Goal: Information Seeking & Learning: Learn about a topic

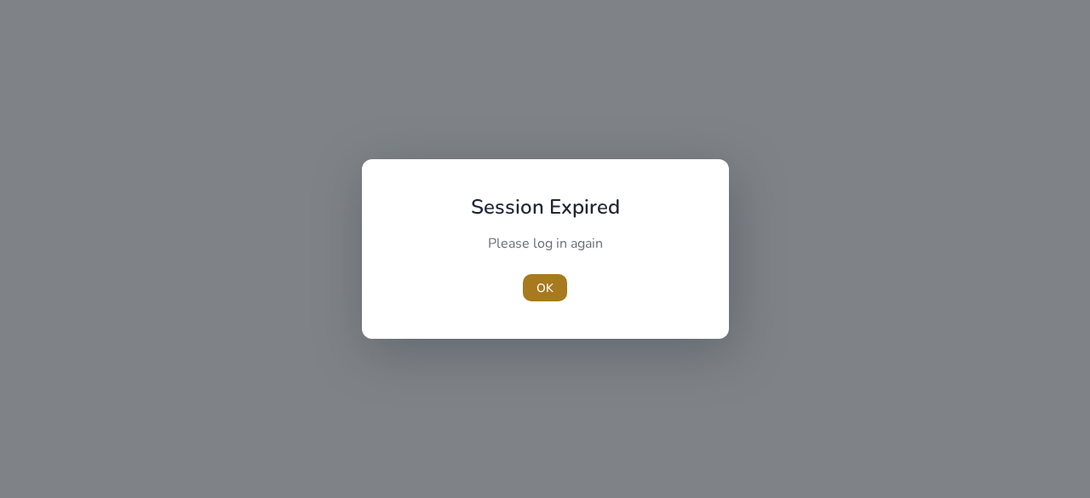
click at [530, 278] on span "button" at bounding box center [545, 287] width 44 height 41
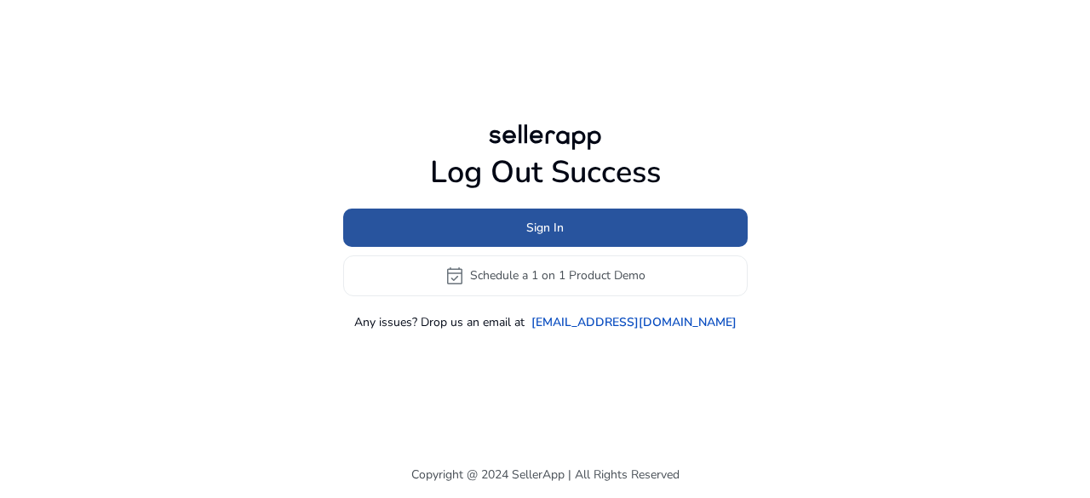
click at [545, 227] on span "Sign In" at bounding box center [544, 228] width 37 height 18
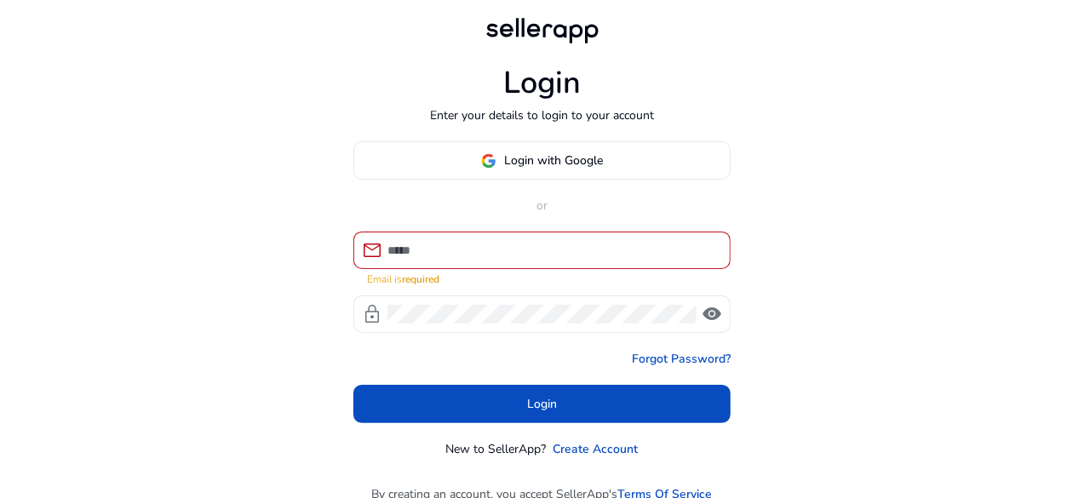
click at [491, 239] on div at bounding box center [551, 250] width 329 height 37
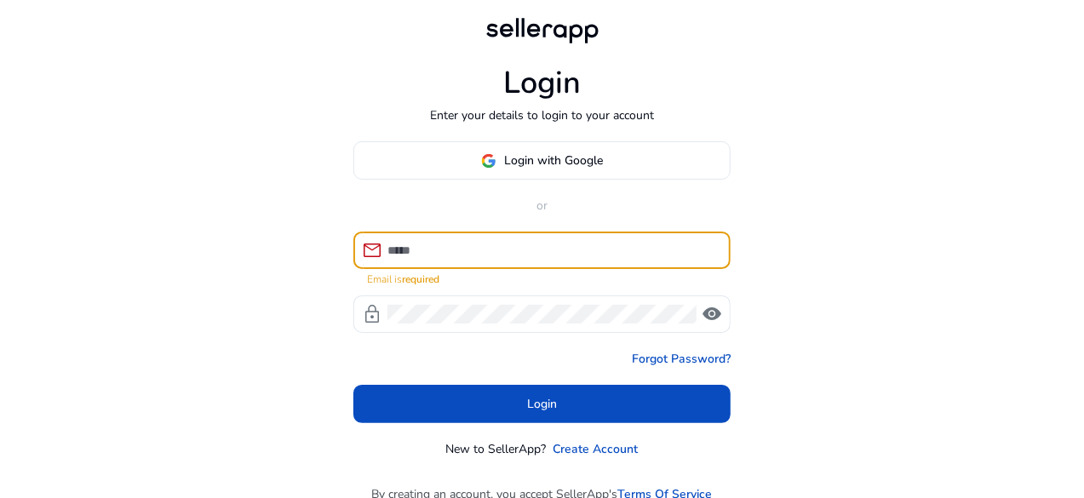
click at [498, 250] on input at bounding box center [551, 250] width 329 height 19
paste input "**********"
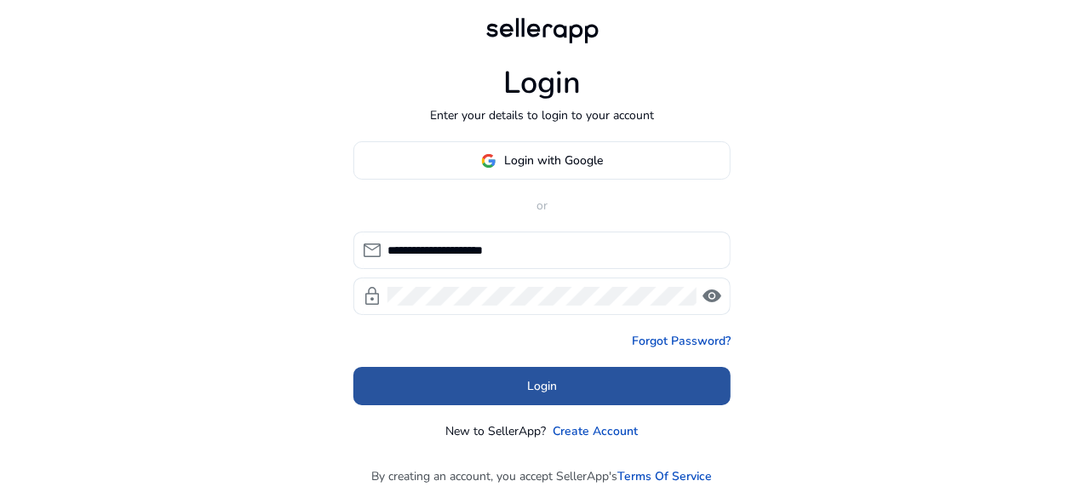
click at [494, 392] on span at bounding box center [541, 386] width 377 height 41
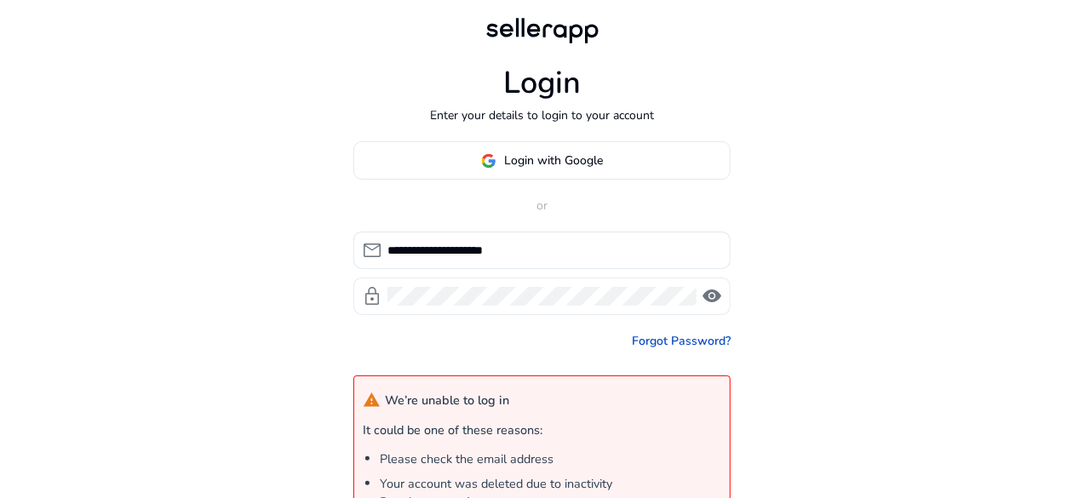
scroll to position [192, 0]
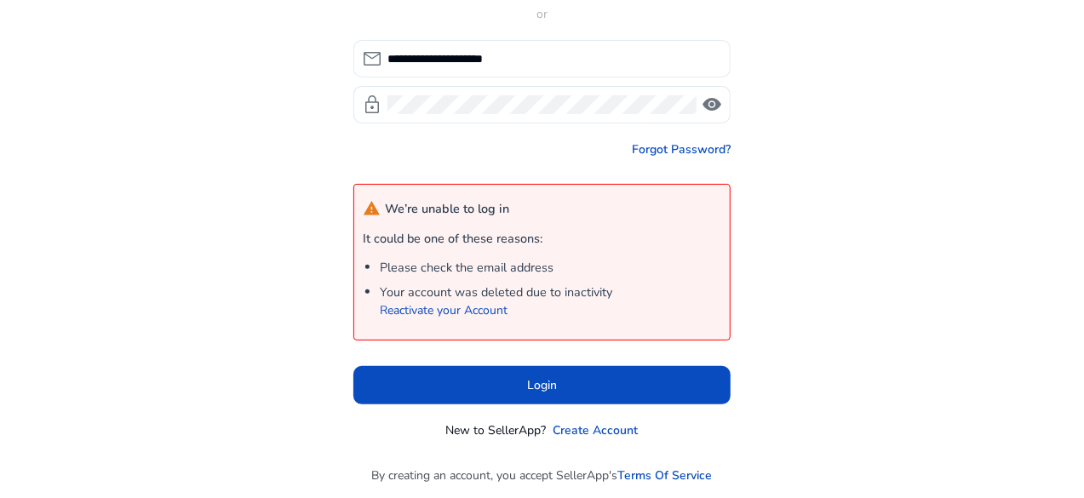
click at [467, 61] on input "**********" at bounding box center [551, 58] width 329 height 19
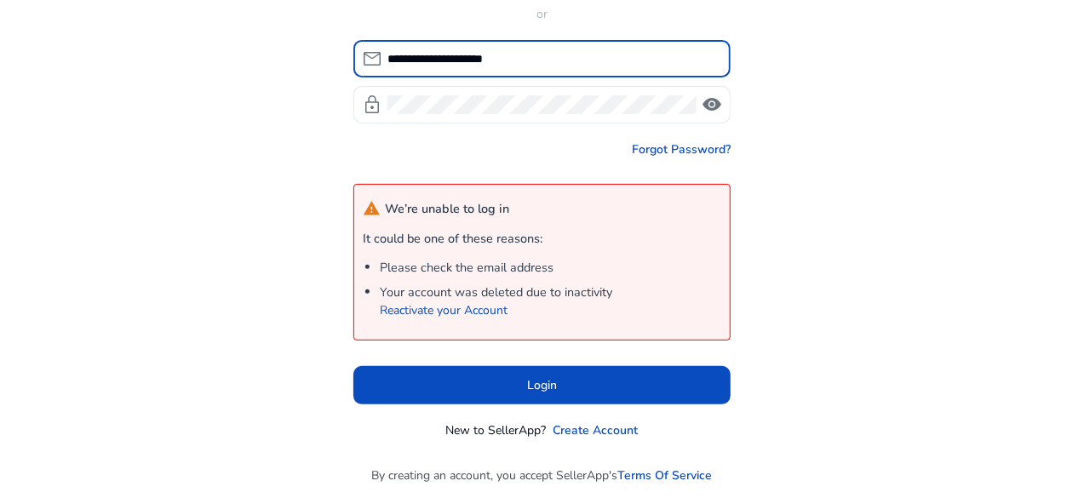
click at [467, 61] on input "**********" at bounding box center [551, 58] width 329 height 19
paste input
type input "**********"
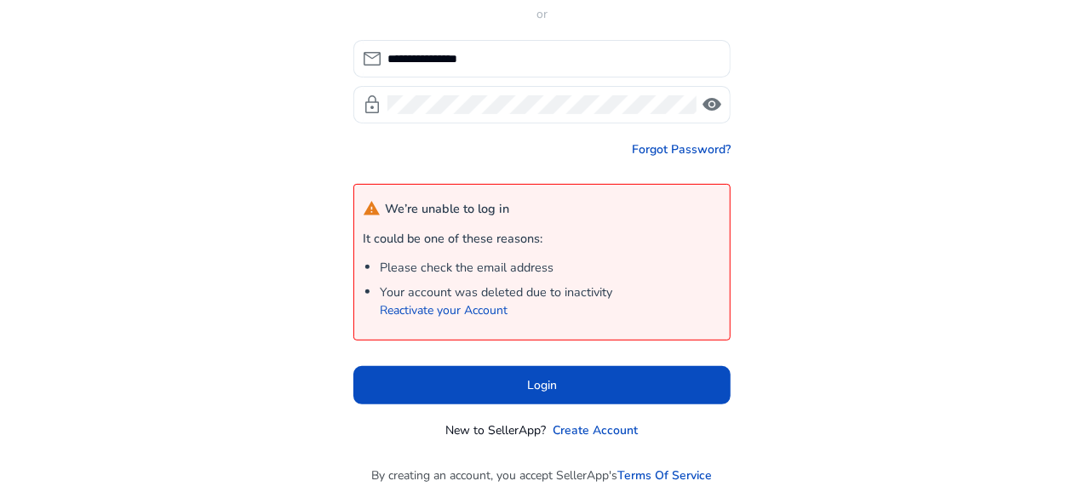
click at [421, 154] on div "Forgot Password?" at bounding box center [541, 149] width 377 height 18
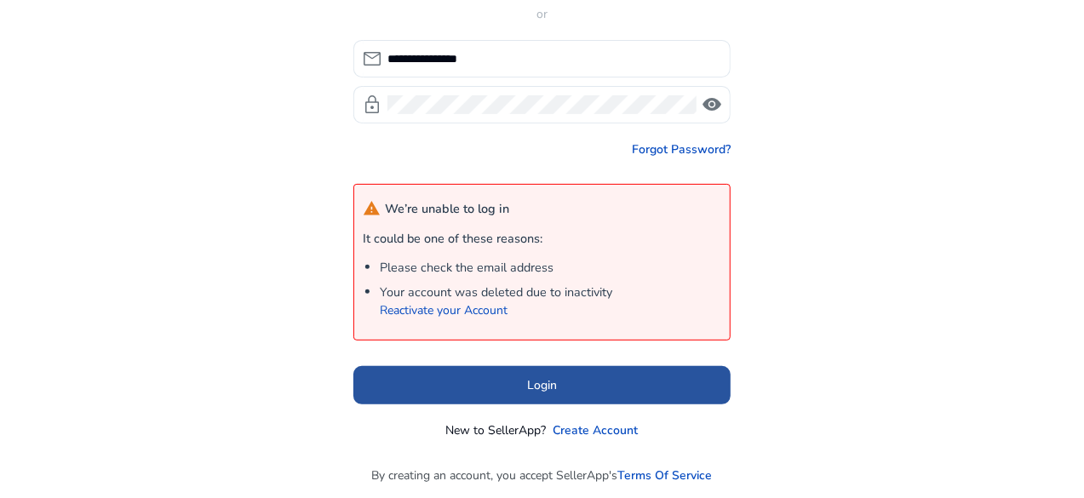
click at [569, 374] on span at bounding box center [541, 384] width 377 height 41
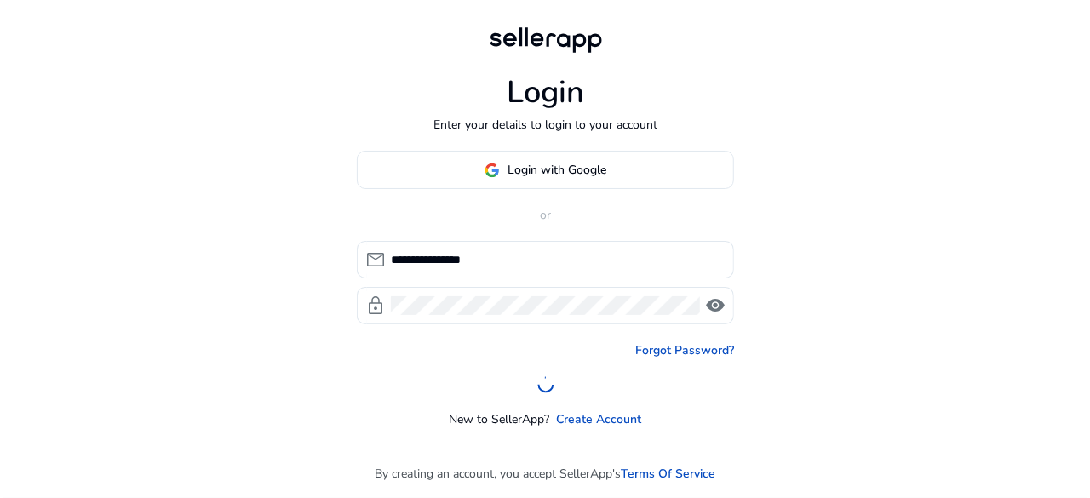
scroll to position [0, 0]
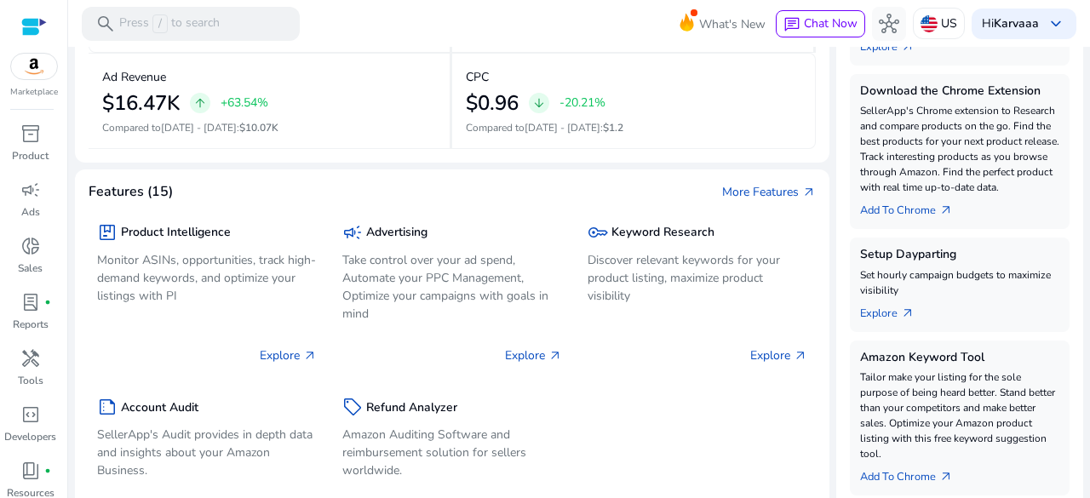
scroll to position [424, 0]
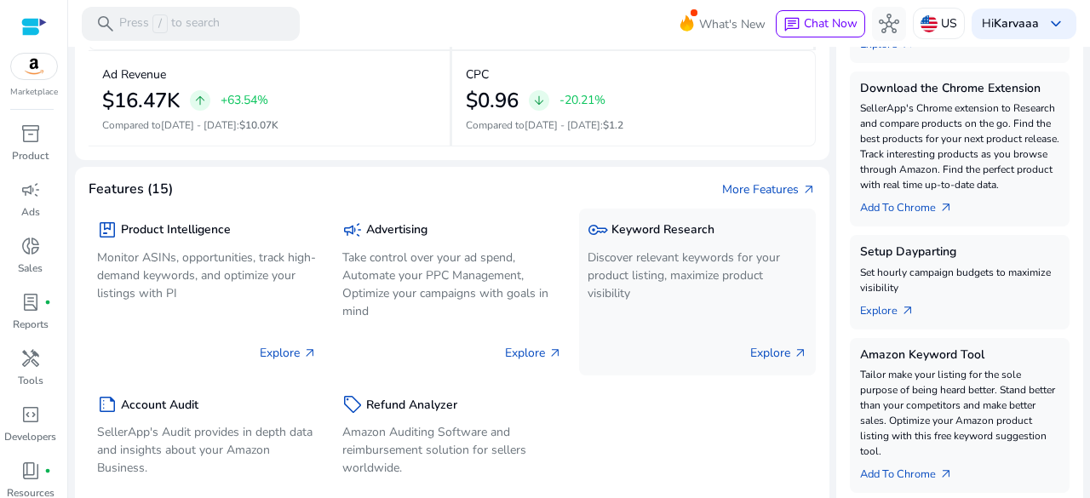
click at [640, 244] on div "key Keyword Research Discover relevant keywords for your product listing, maxim…" at bounding box center [697, 261] width 220 height 89
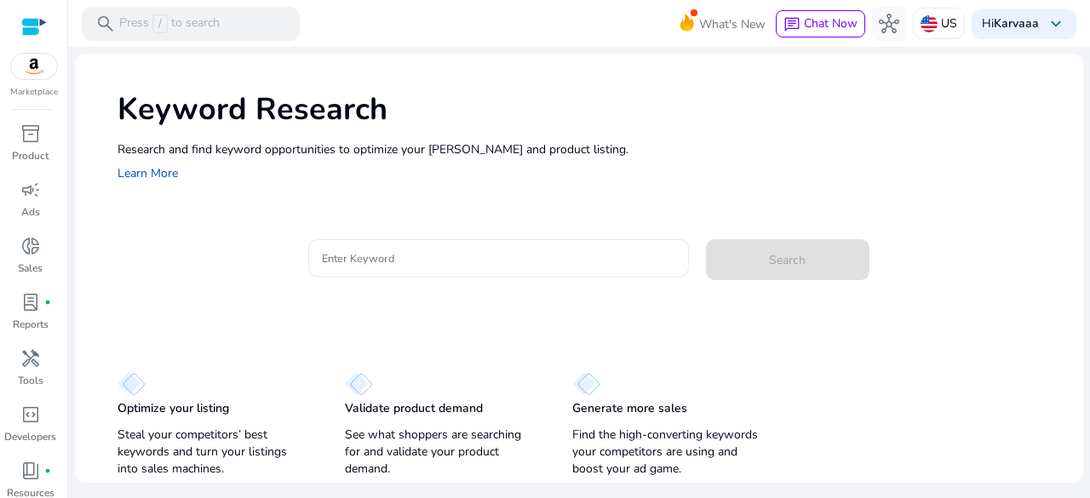
drag, startPoint x: 398, startPoint y: 242, endPoint x: 383, endPoint y: 255, distance: 19.9
click at [383, 255] on div at bounding box center [498, 257] width 353 height 37
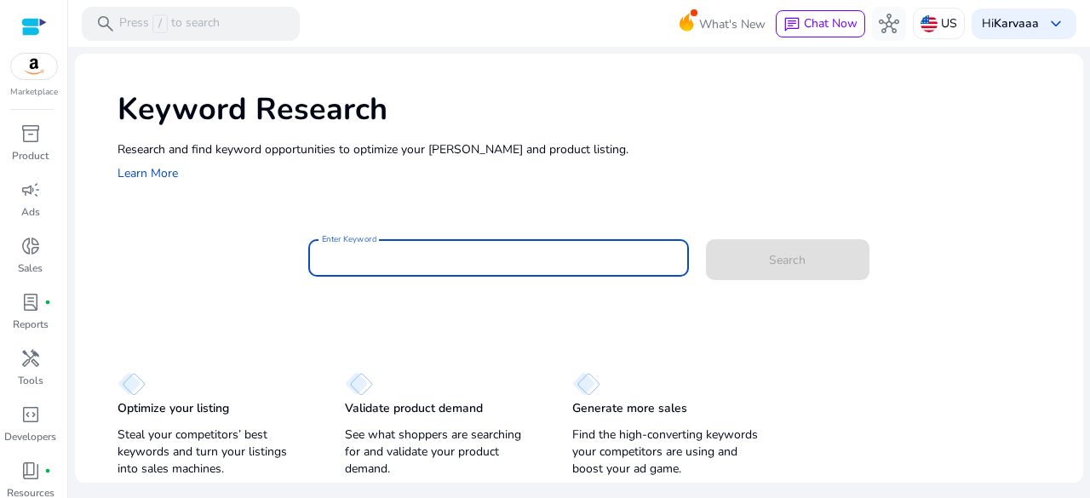
click at [383, 255] on input "Enter Keyword" at bounding box center [498, 258] width 353 height 19
paste input "**********"
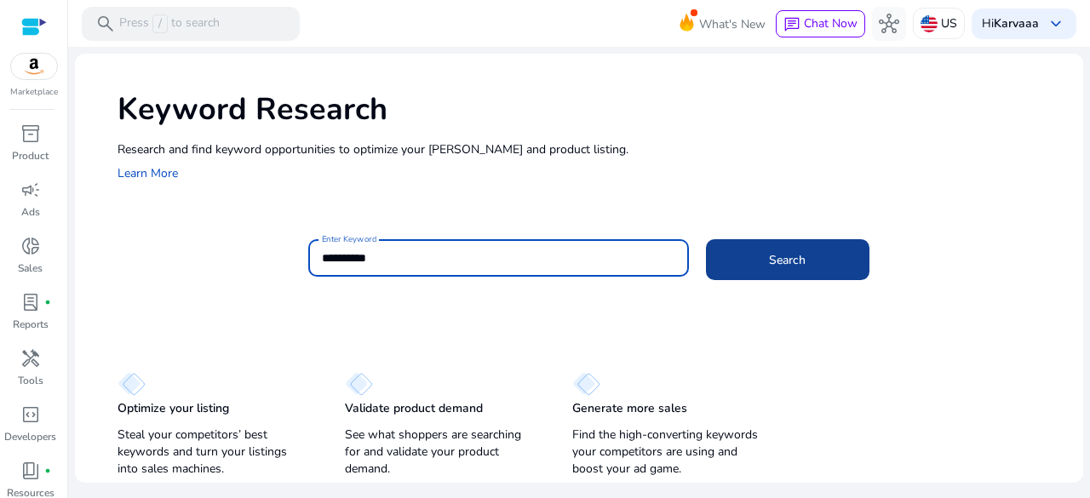
drag, startPoint x: 373, startPoint y: 256, endPoint x: 824, endPoint y: 241, distance: 451.4
click at [824, 241] on div "**********" at bounding box center [688, 266] width 761 height 55
type input "**********"
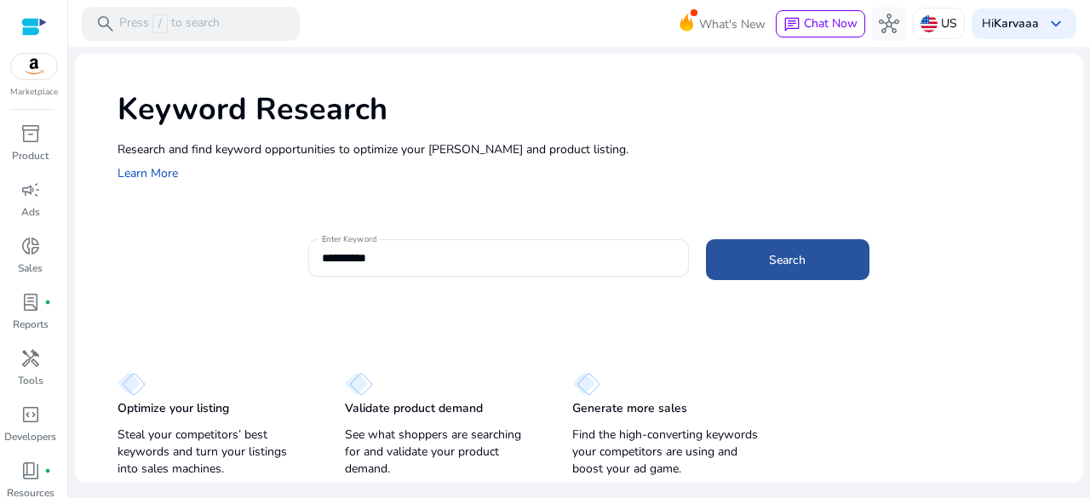
click at [824, 241] on span at bounding box center [787, 259] width 163 height 41
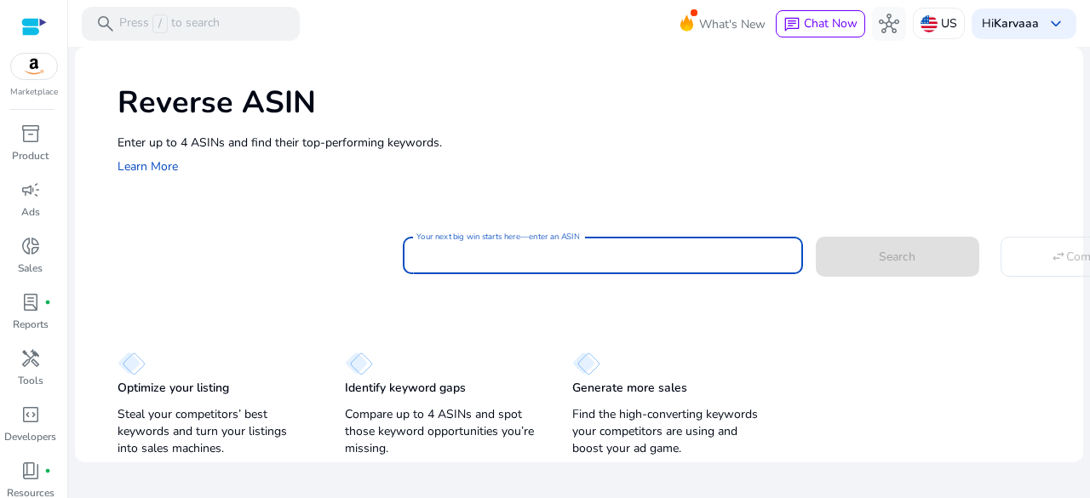
click at [556, 259] on input "Your next big win starts here—enter an ASIN" at bounding box center [602, 255] width 373 height 19
paste input "**********"
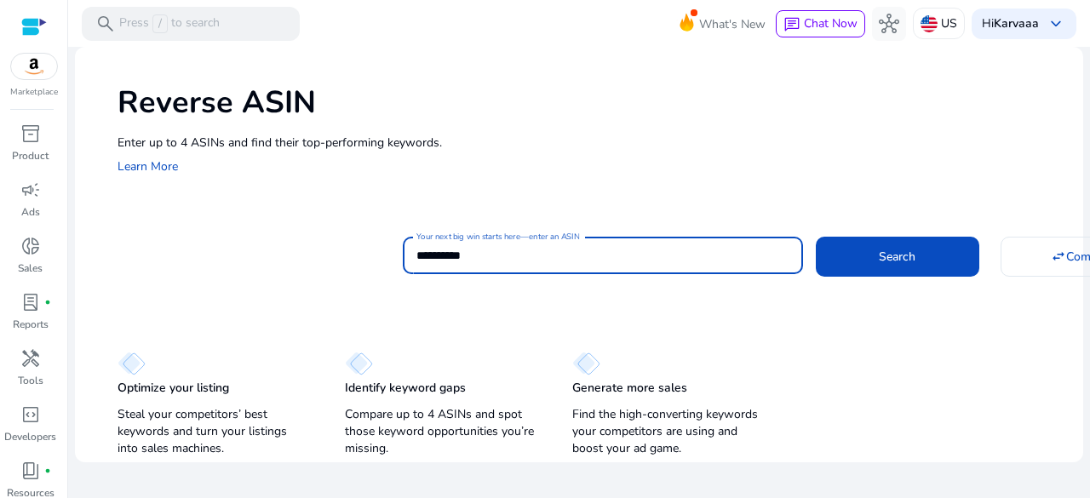
type input "**********"
click at [815, 237] on button "Search" at bounding box center [896, 256] width 163 height 39
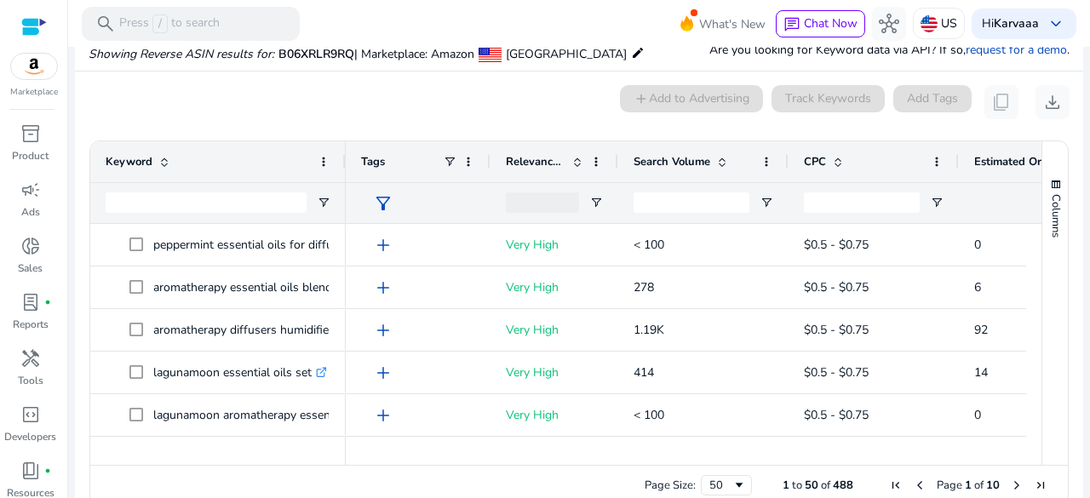
scroll to position [124, 0]
drag, startPoint x: 343, startPoint y: 167, endPoint x: 449, endPoint y: 188, distance: 107.7
click at [346, 188] on div "Keyword" at bounding box center [217, 181] width 255 height 82
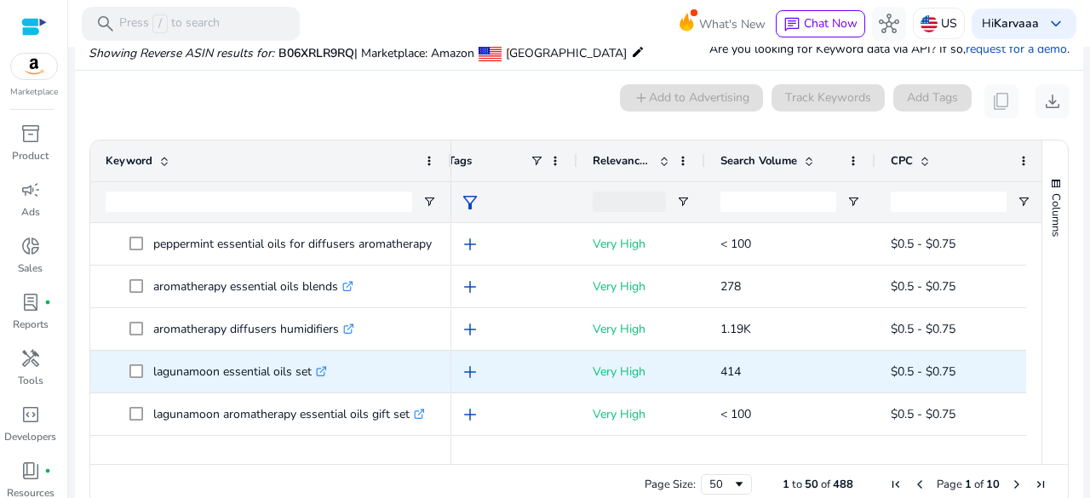
scroll to position [0, 0]
click at [220, 383] on p "lagunamoon essential oils set .st0{fill:#2c8af8}" at bounding box center [240, 371] width 174 height 35
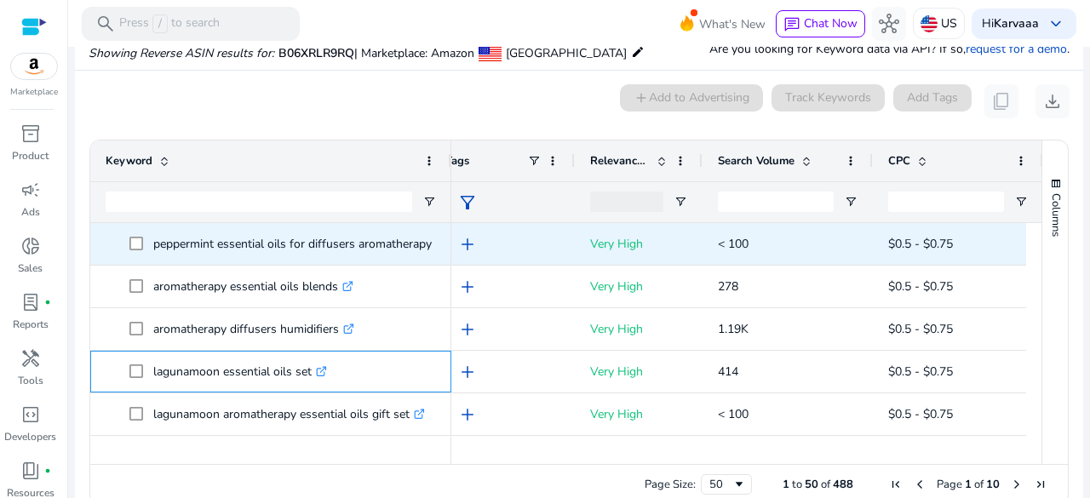
copy span "lagunamoon essential oils set .st0{fill:#2c8af8}"
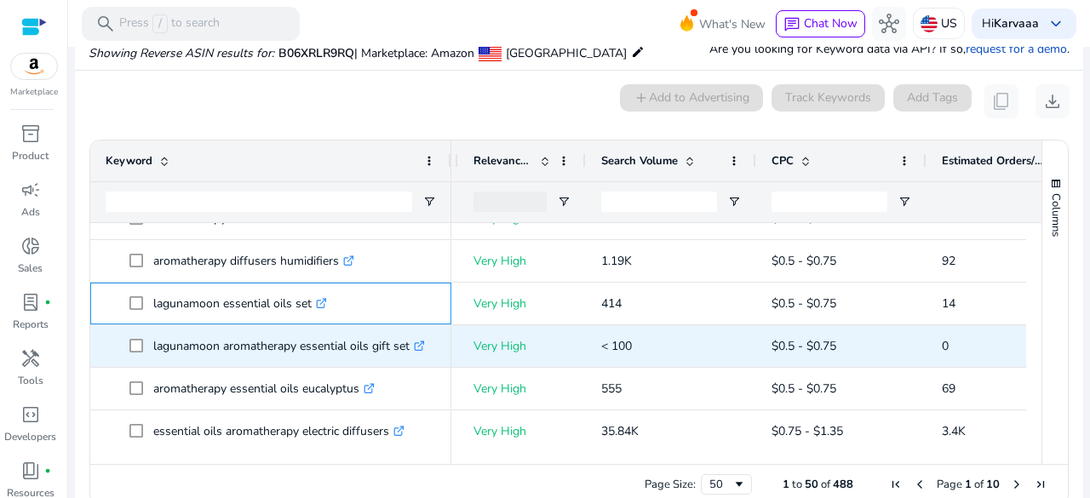
scroll to position [0, 137]
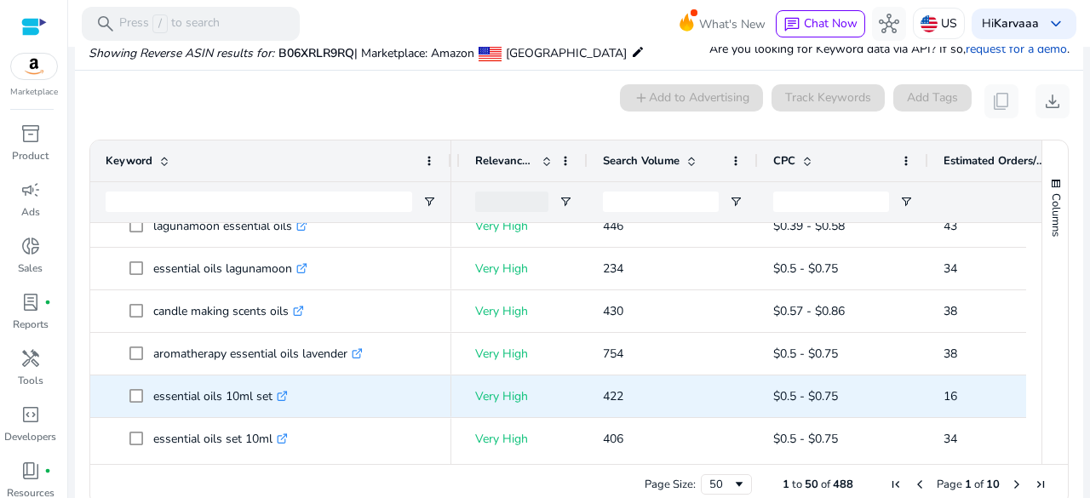
click at [180, 392] on p "essential oils 10ml set .st0{fill:#2c8af8}" at bounding box center [220, 396] width 134 height 35
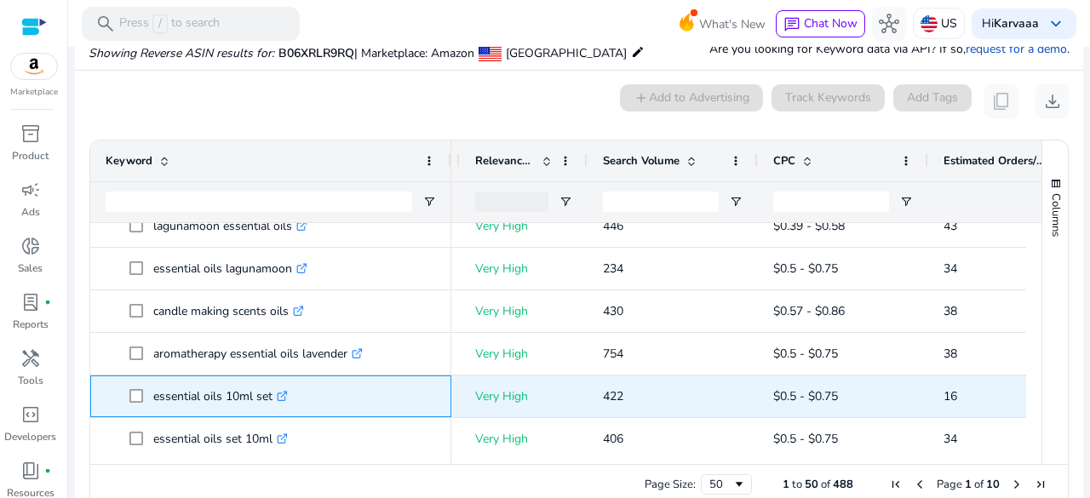
click at [180, 392] on p "essential oils 10ml set .st0{fill:#2c8af8}" at bounding box center [220, 396] width 134 height 35
copy p "essential oils 10ml set"
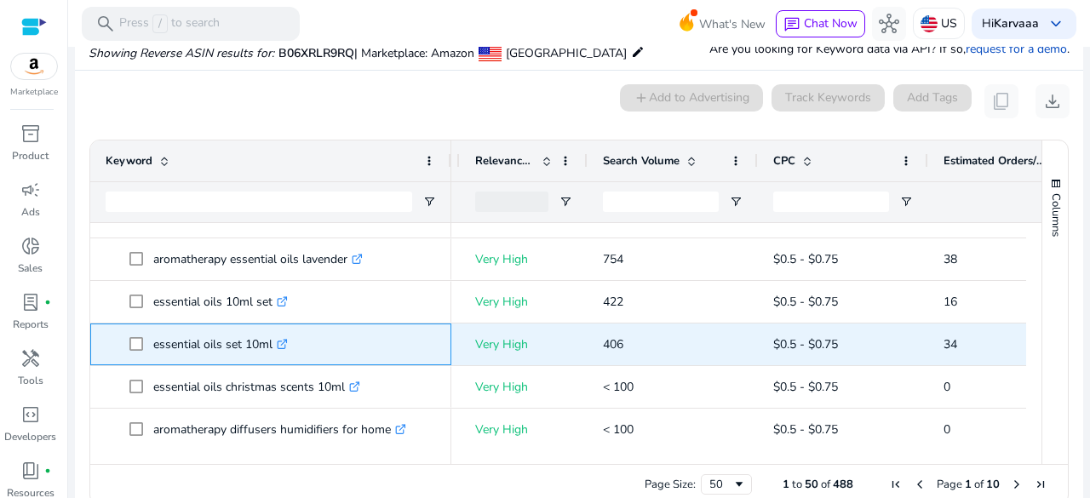
click at [190, 354] on p "essential oils set 10ml .st0{fill:#2c8af8}" at bounding box center [220, 344] width 134 height 35
copy span "essential oils set 10ml .st0{fill:#2c8af8}"
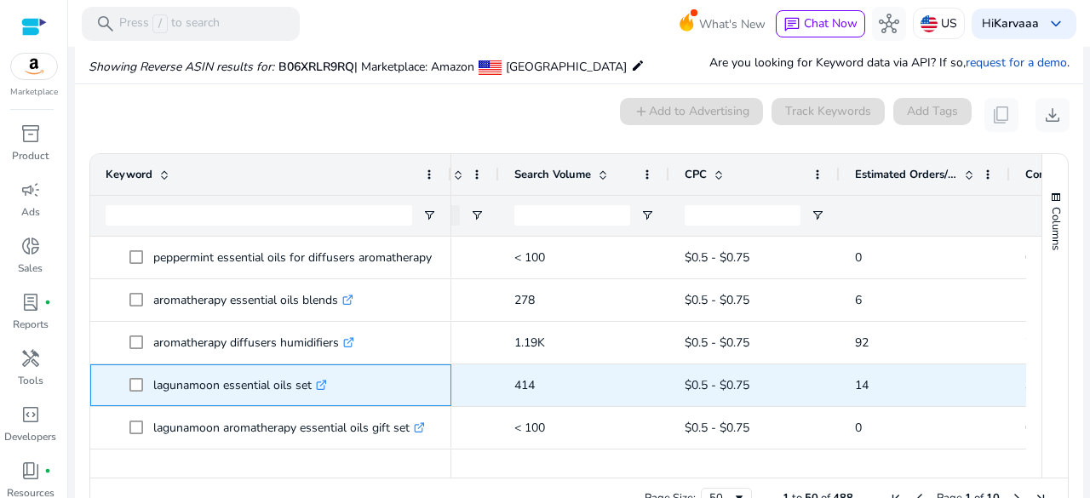
drag, startPoint x: 224, startPoint y: 388, endPoint x: 310, endPoint y: 381, distance: 86.2
click at [310, 381] on p "lagunamoon essential oils set .st0{fill:#2c8af8}" at bounding box center [240, 385] width 174 height 35
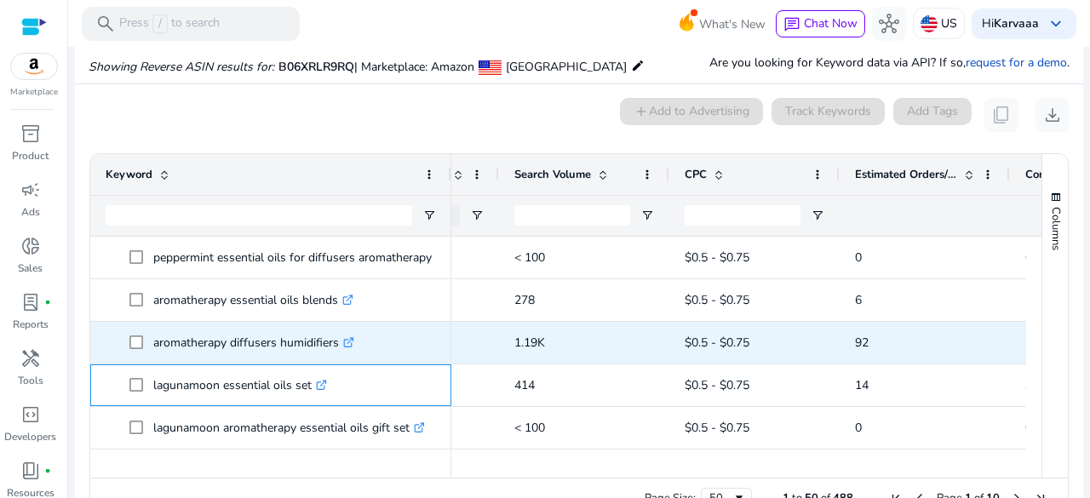
copy p "essential oils set"
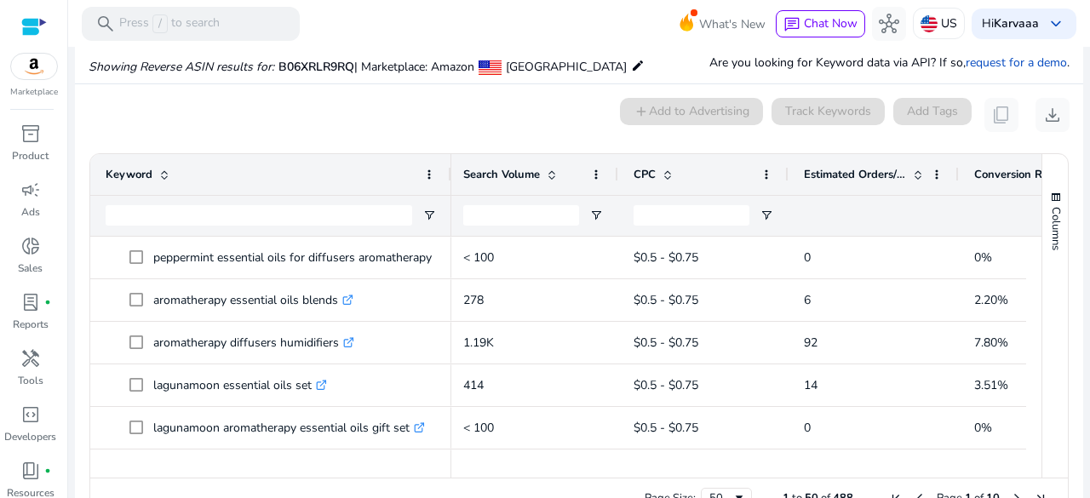
click at [921, 173] on span at bounding box center [918, 175] width 14 height 14
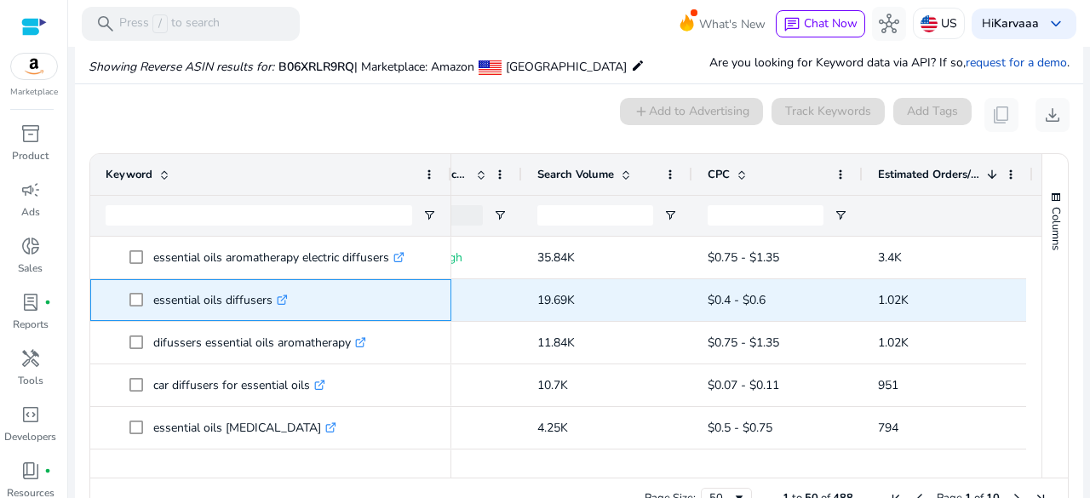
click at [163, 307] on p "essential oils diffusers .st0{fill:#2c8af8}" at bounding box center [220, 300] width 134 height 35
copy span "essential oils diffusers .st0{fill:#2c8af8}"
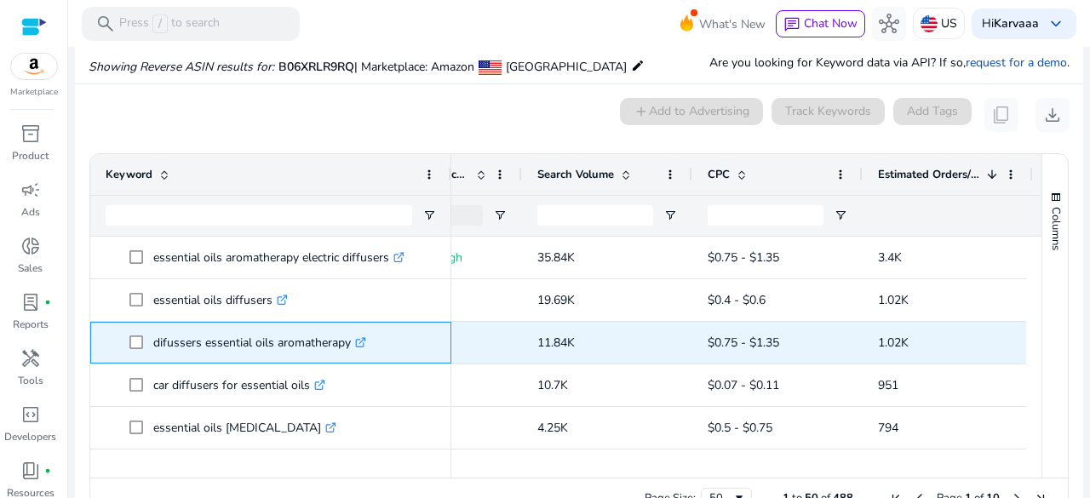
click at [218, 338] on p "difussers essential oils aromatherapy .st0{fill:#2c8af8}" at bounding box center [259, 342] width 213 height 35
copy p "difussers essential oils aromatherapy"
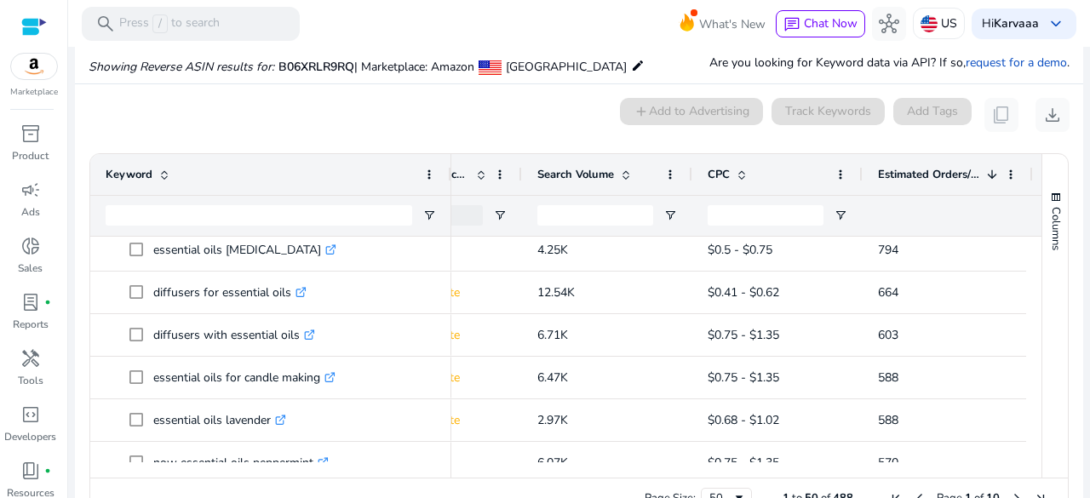
scroll to position [0, 0]
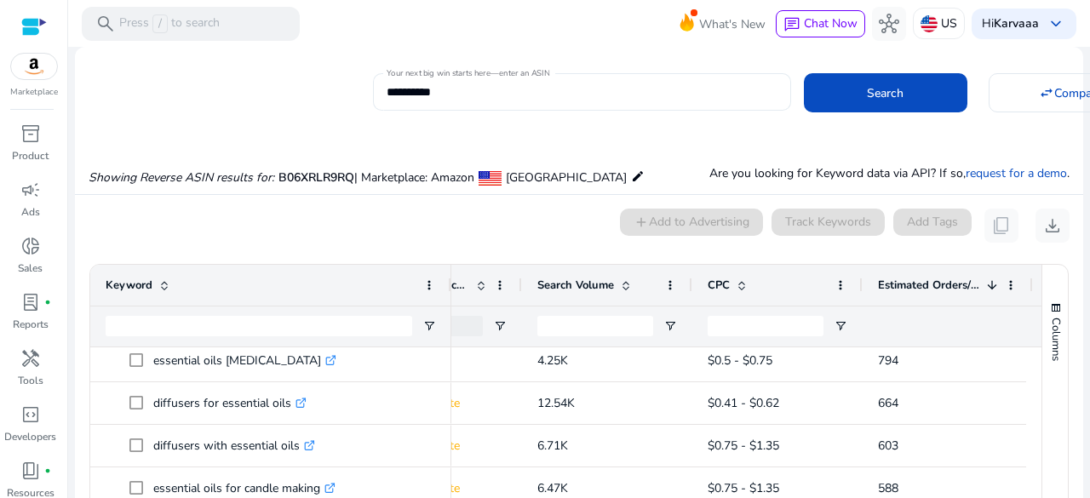
click at [398, 94] on input "**********" at bounding box center [581, 92] width 391 height 19
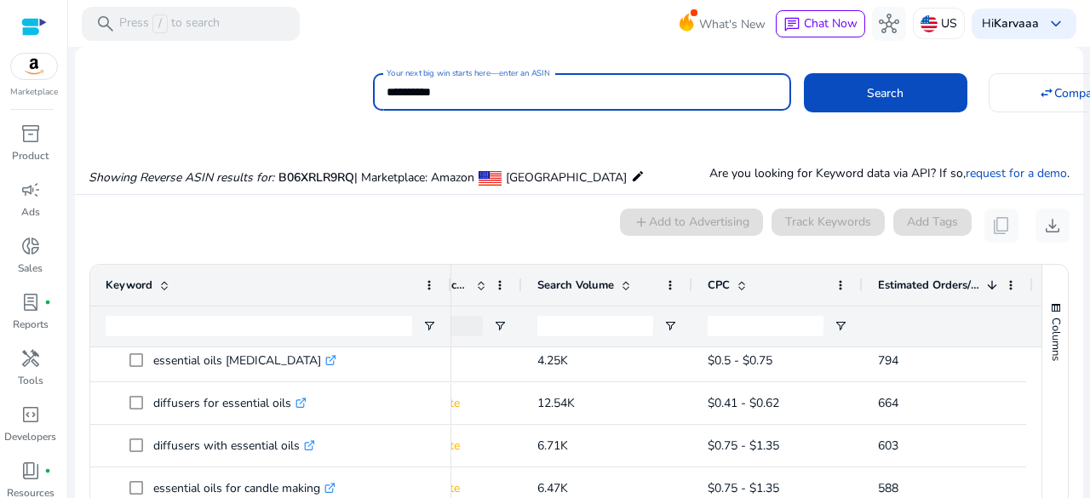
click at [398, 94] on input "**********" at bounding box center [581, 92] width 391 height 19
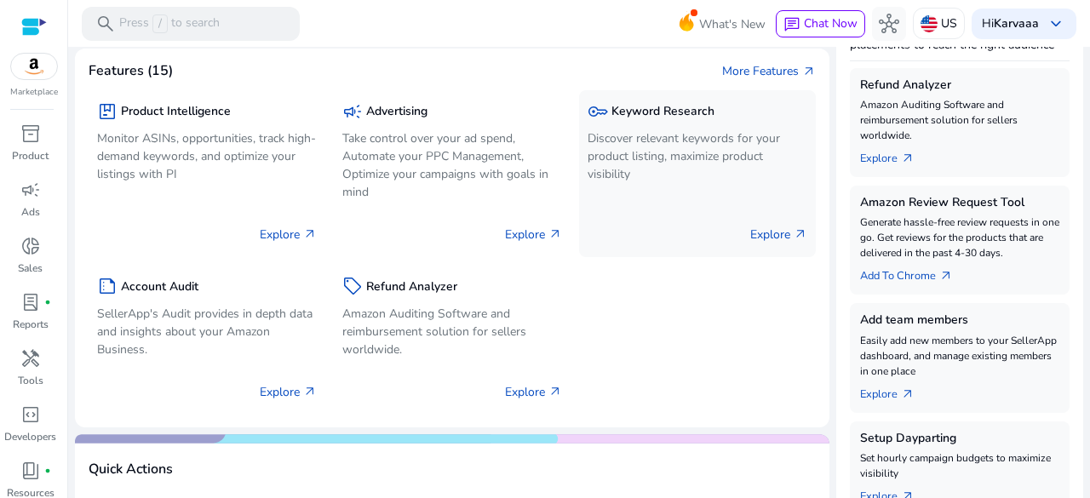
scroll to position [460, 0]
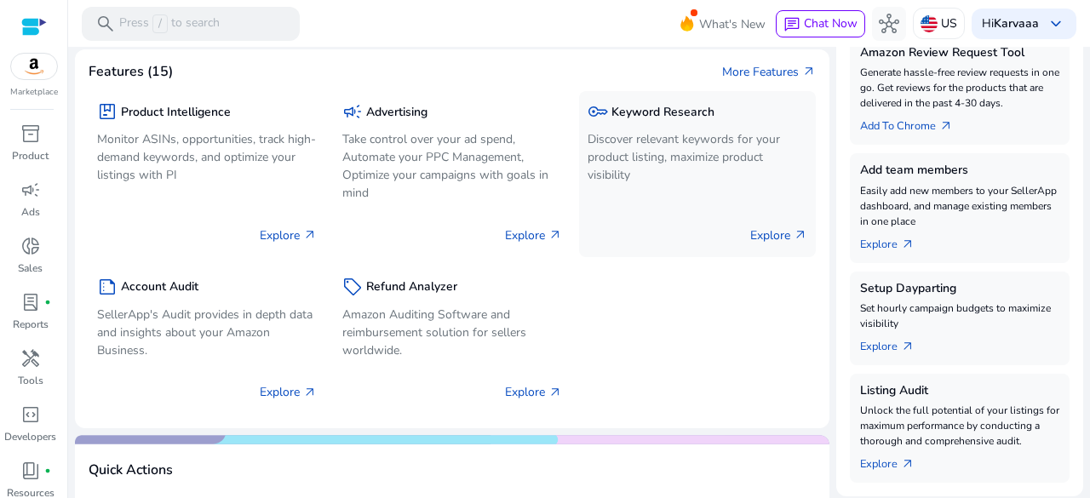
click at [655, 164] on p "Discover relevant keywords for your product listing, maximize product visibility" at bounding box center [697, 157] width 220 height 54
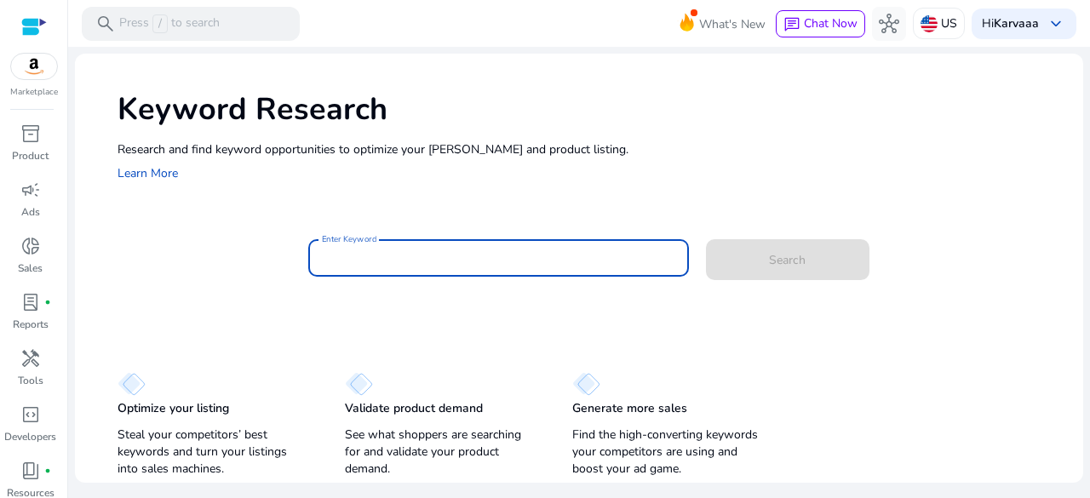
click at [453, 265] on input "Enter Keyword" at bounding box center [498, 258] width 353 height 19
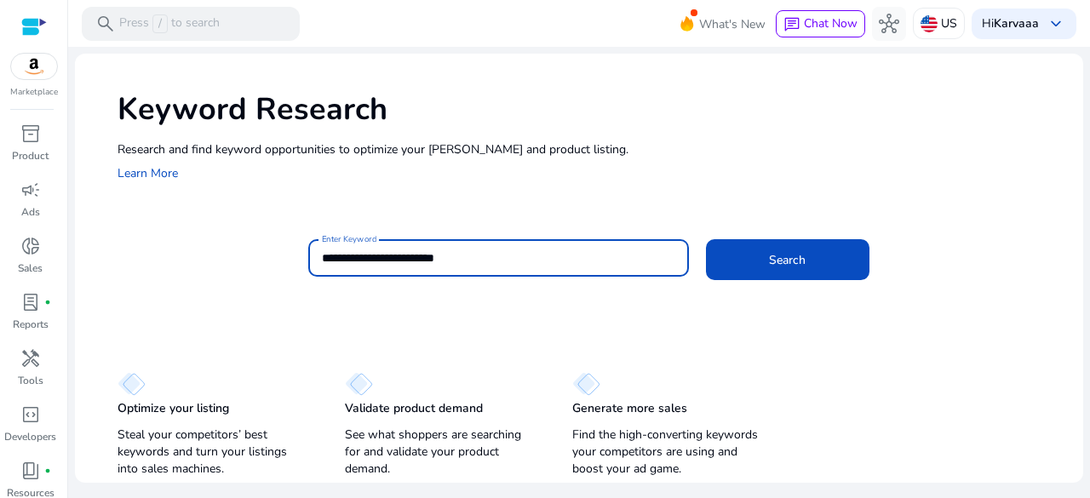
click at [352, 255] on input "**********" at bounding box center [498, 258] width 353 height 19
click at [489, 259] on input "**********" at bounding box center [498, 258] width 353 height 19
type input "**********"
click at [706, 239] on button "Search" at bounding box center [787, 259] width 163 height 41
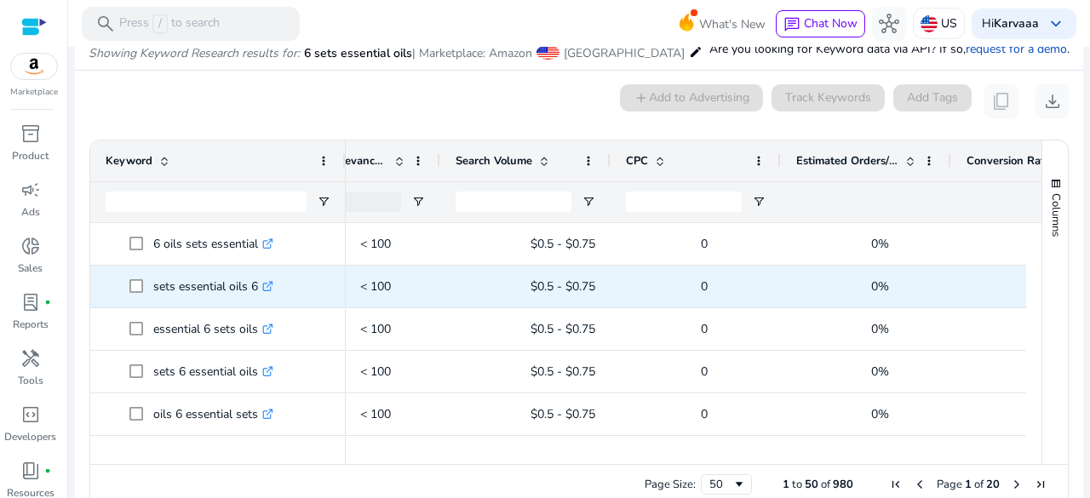
scroll to position [0, 470]
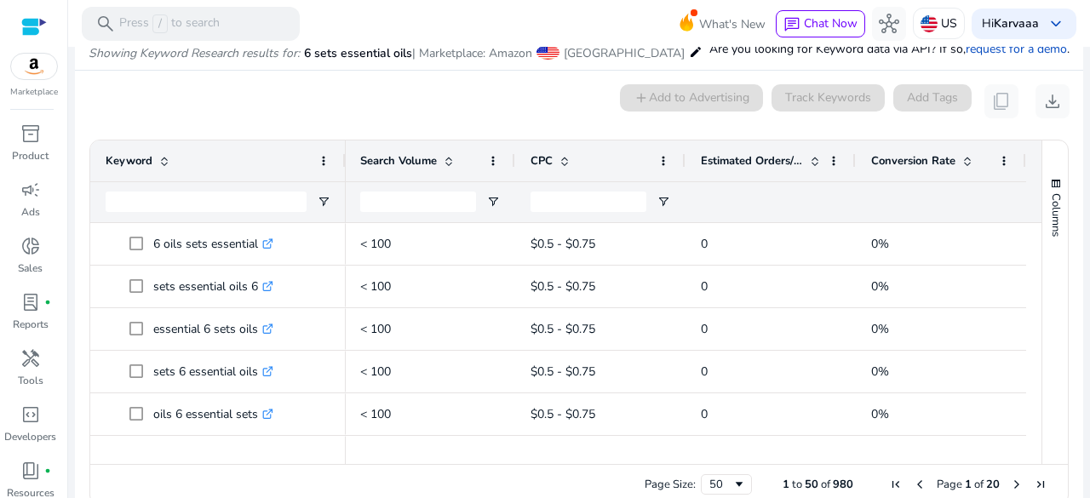
click at [960, 154] on span at bounding box center [967, 161] width 14 height 14
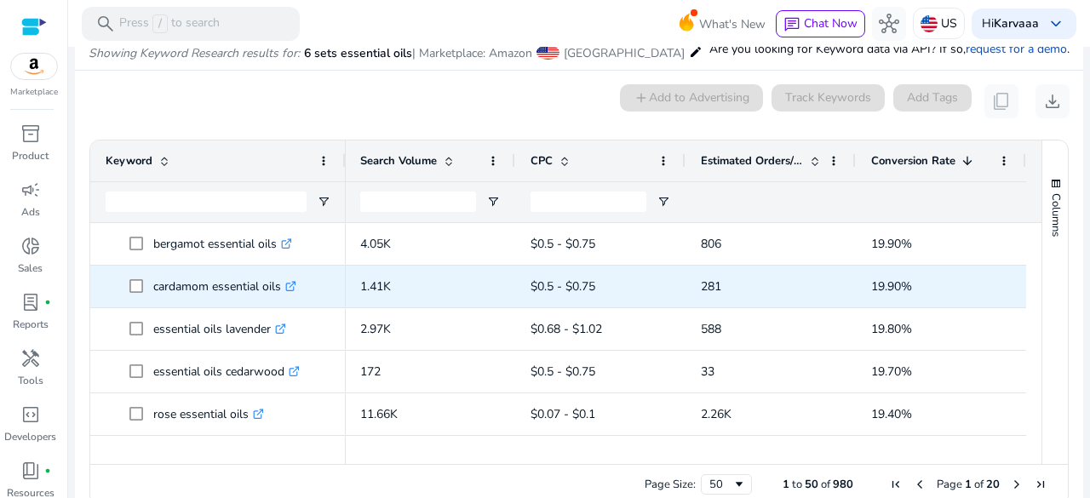
scroll to position [0, 451]
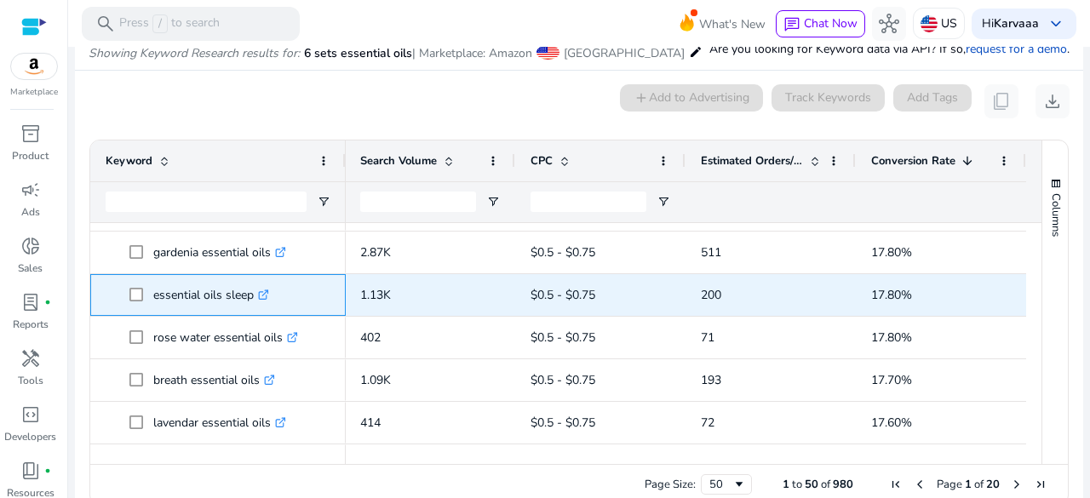
click at [194, 303] on p "essential oils sleep .st0{fill:#2c8af8}" at bounding box center [211, 295] width 116 height 35
copy span "essential oils sleep .st0{fill:#2c8af8}"
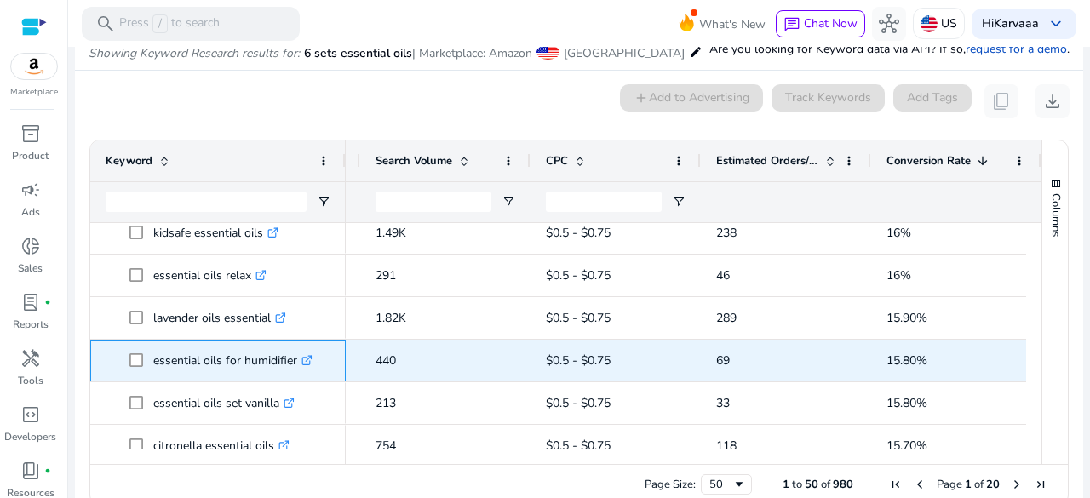
click at [206, 363] on p "essential oils for humidifier .st0{fill:#2c8af8}" at bounding box center [232, 360] width 159 height 35
copy p "essential oils for humidifier"
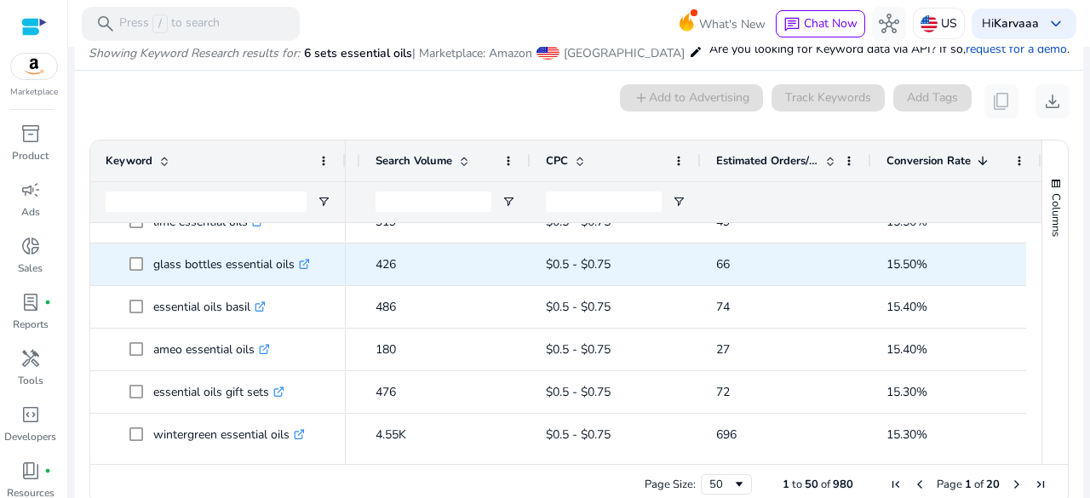
click at [218, 260] on p "glass bottles essential oils .st0{fill:#2c8af8}" at bounding box center [231, 264] width 157 height 35
copy p "glass bottles essential oils"
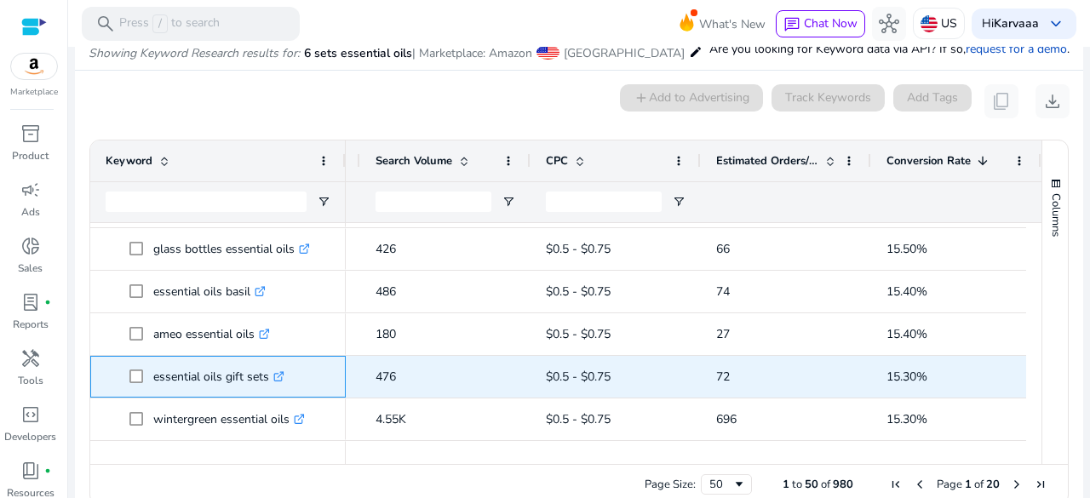
click at [194, 381] on p "essential oils gift sets .st0{fill:#2c8af8}" at bounding box center [218, 376] width 131 height 35
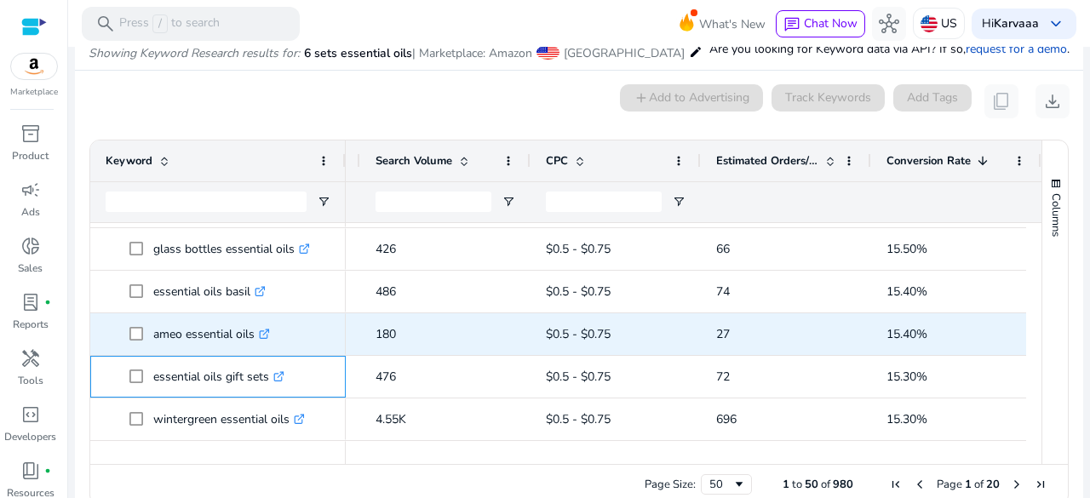
copy p "essential oils gift sets"
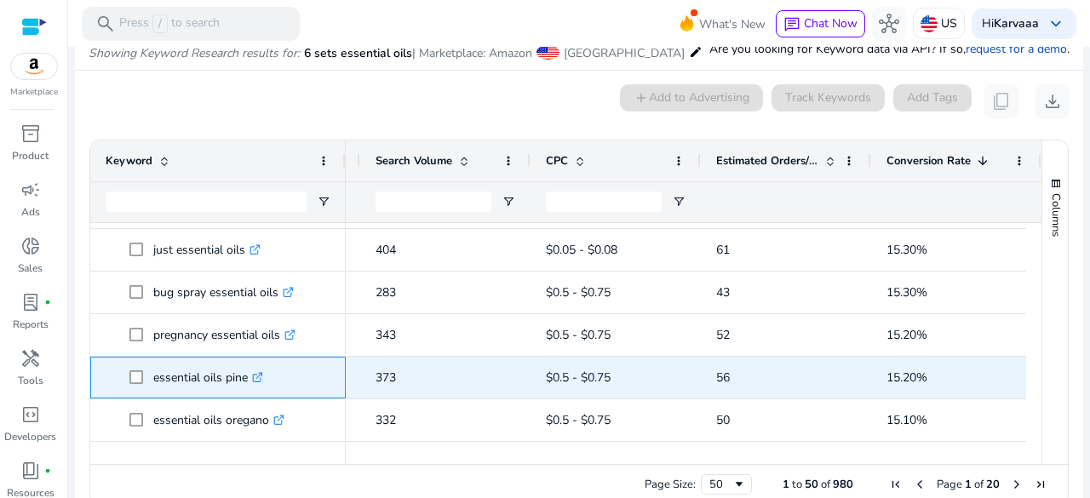
click at [175, 386] on p "essential oils pine .st0{fill:#2c8af8}" at bounding box center [208, 377] width 110 height 35
click at [189, 382] on p "essential oils pine .st0{fill:#2c8af8}" at bounding box center [208, 377] width 110 height 35
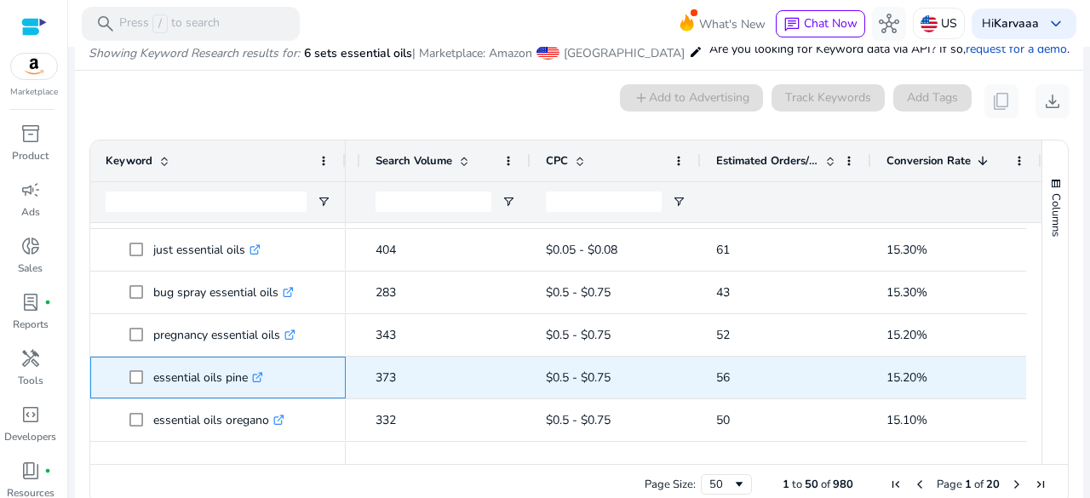
click at [189, 382] on p "essential oils pine .st0{fill:#2c8af8}" at bounding box center [208, 377] width 110 height 35
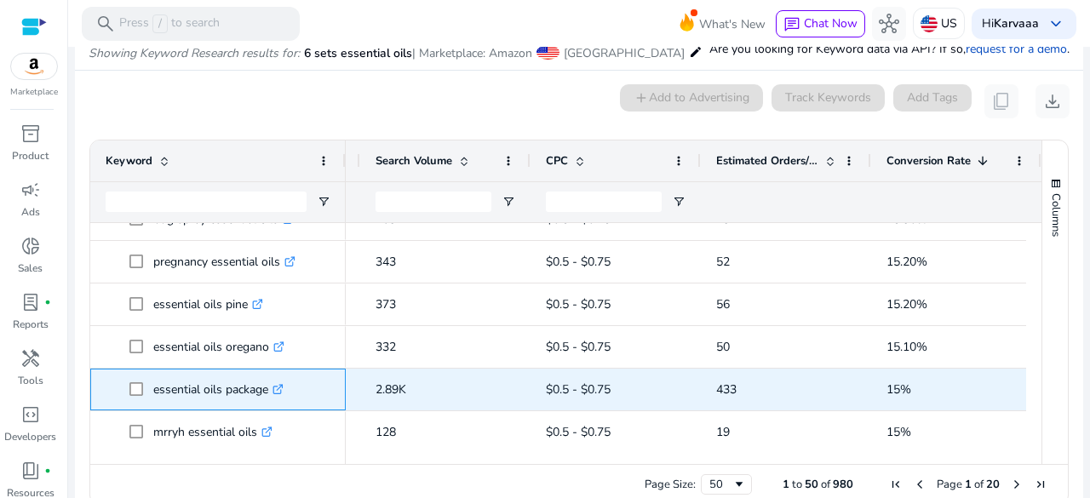
click at [194, 389] on p "essential oils package .st0{fill:#2c8af8}" at bounding box center [218, 389] width 130 height 35
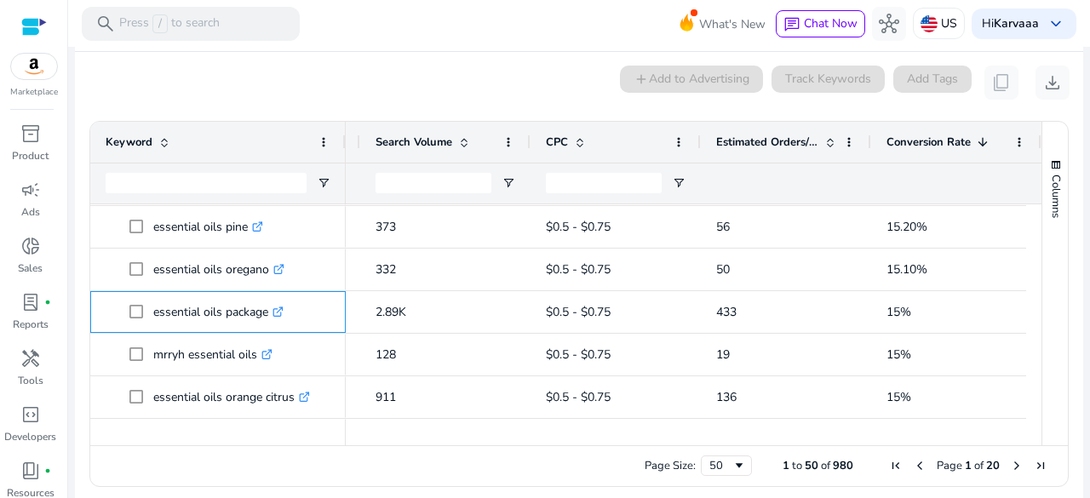
scroll to position [161, 0]
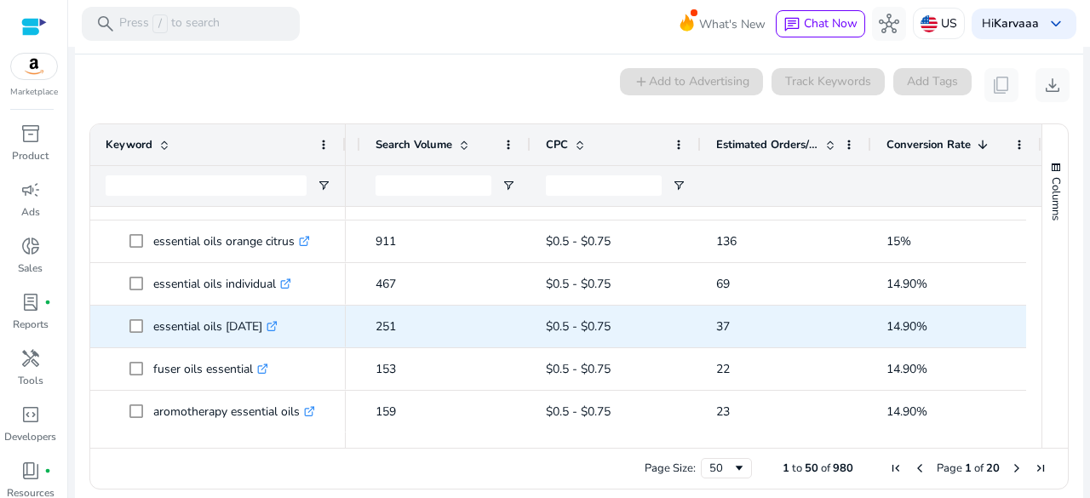
scroll to position [1902, 0]
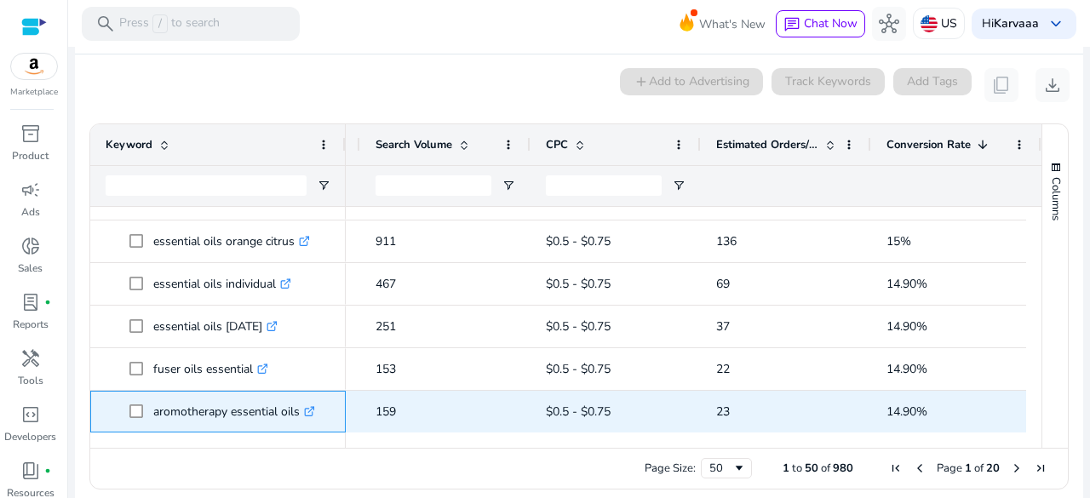
click at [194, 398] on p "aromotherapy essential oils .st0{fill:#2c8af8}" at bounding box center [234, 411] width 162 height 35
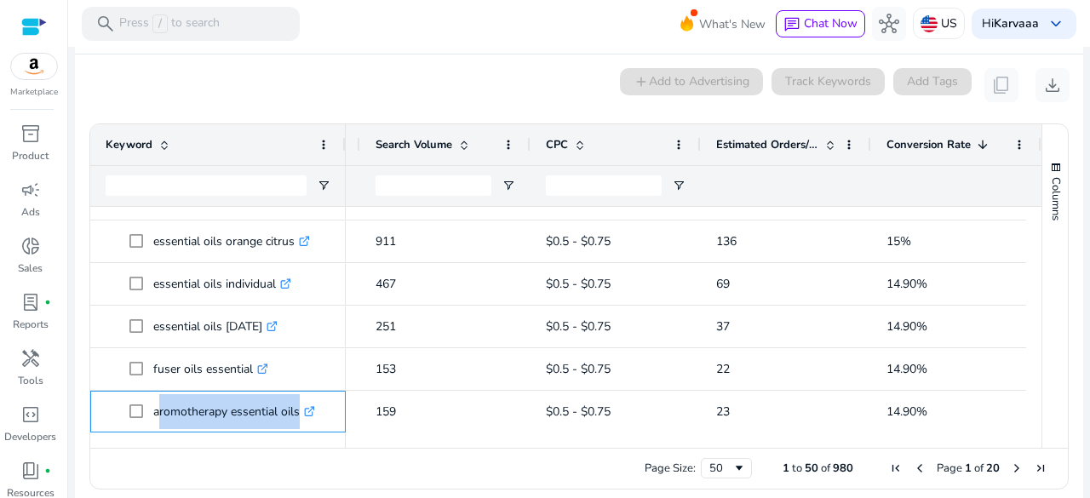
copy span "aromotherapy essential oils .st0{fill:#2c8af8}"
drag, startPoint x: 729, startPoint y: 483, endPoint x: 739, endPoint y: 471, distance: 15.7
click at [739, 471] on div "Page Size: 50 1 to 50 of 980 Page 1 of 20" at bounding box center [578, 468] width 977 height 41
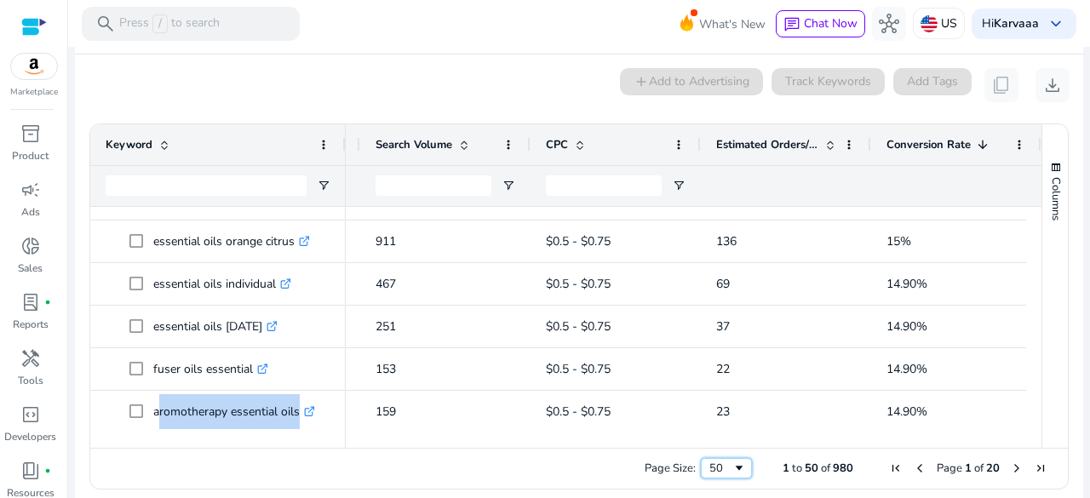
click at [739, 471] on div "50" at bounding box center [726, 468] width 51 height 20
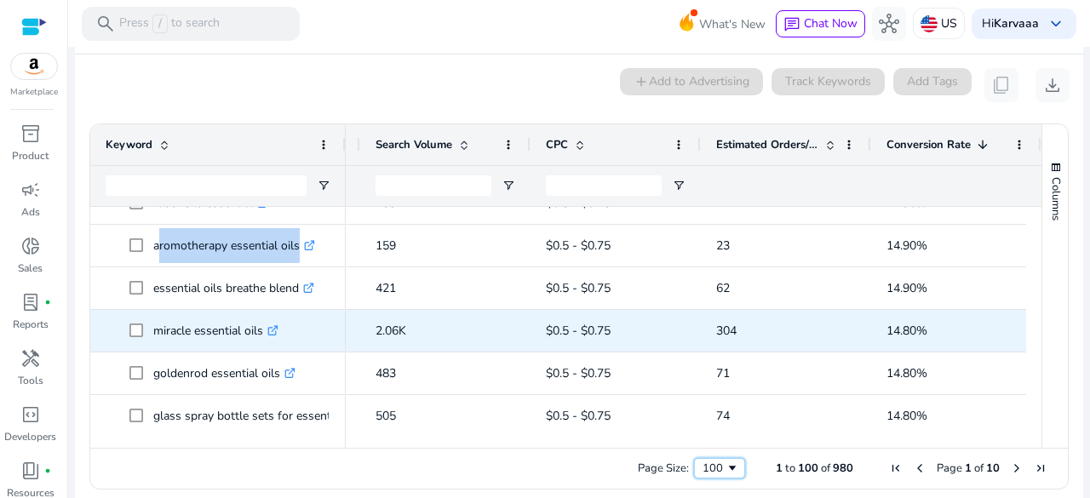
scroll to position [2069, 0]
